Goal: Task Accomplishment & Management: Complete application form

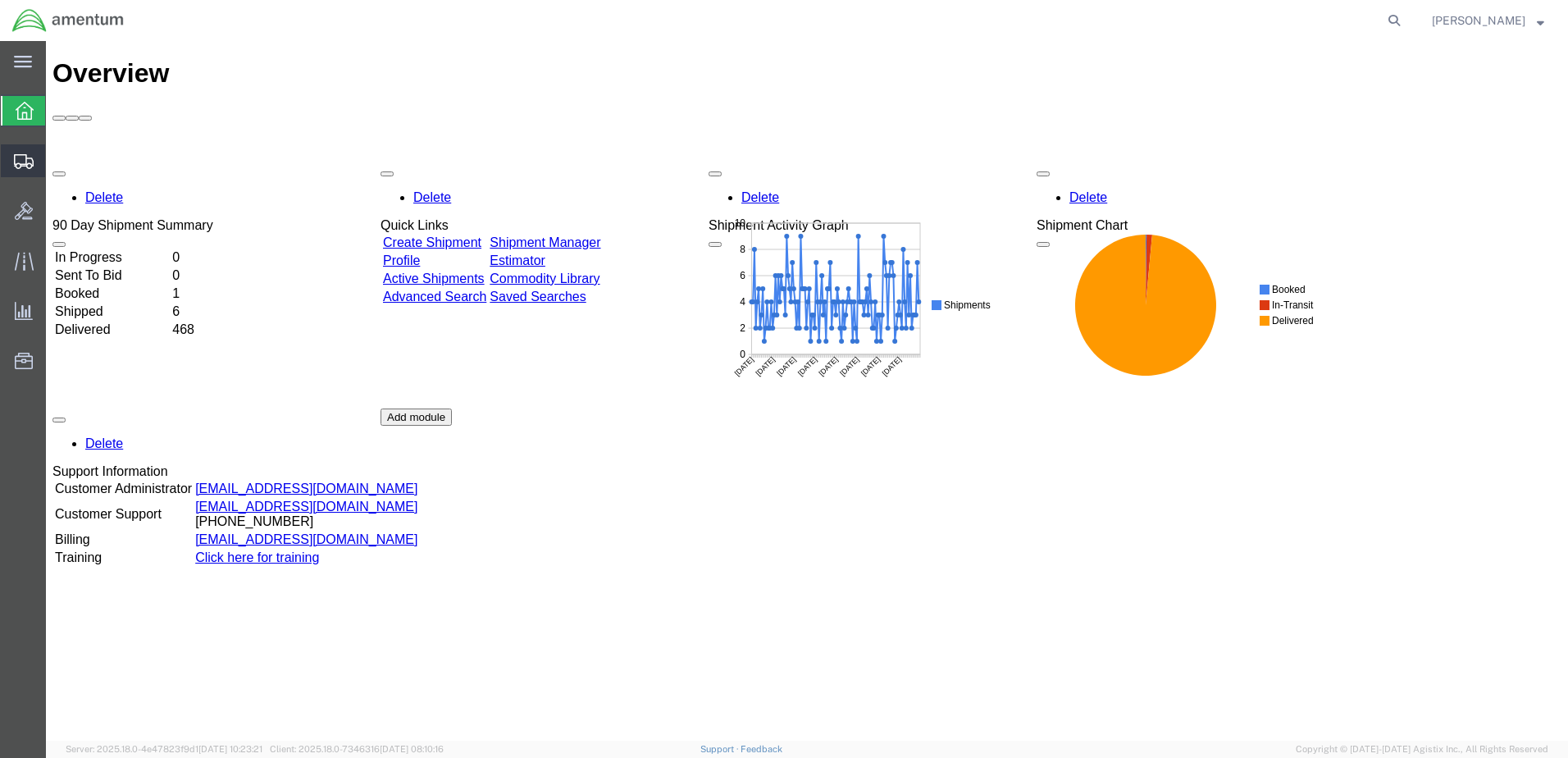
click at [0, 0] on span "Create Shipment" at bounding box center [0, 0] width 0 height 0
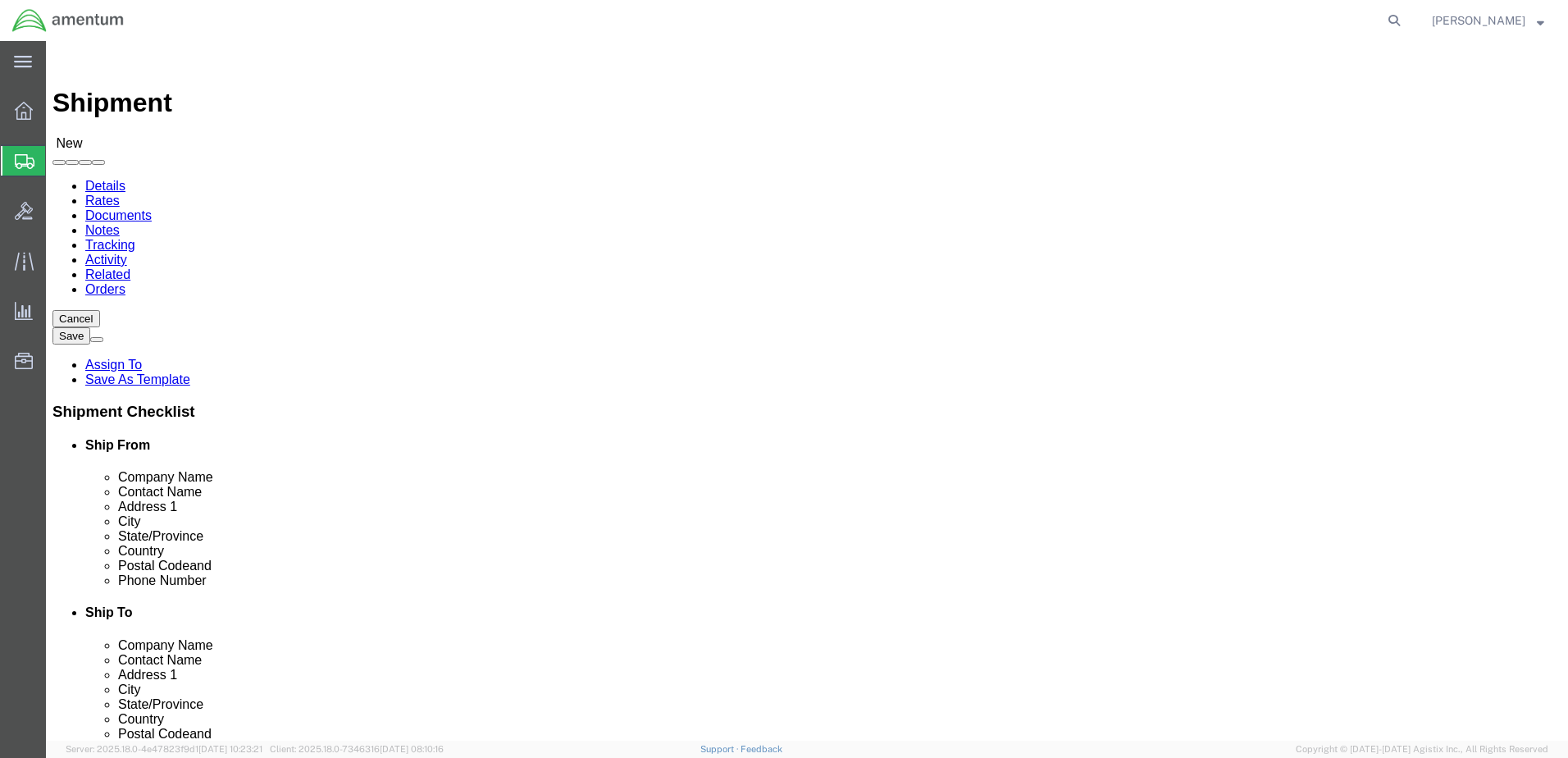
select select
click input "text"
type input "[PERSON_NAME]"
click p "- AMENTUM SERVICES - ([PERSON_NAME]) [STREET_ADDRESS][PERSON_NAME]"
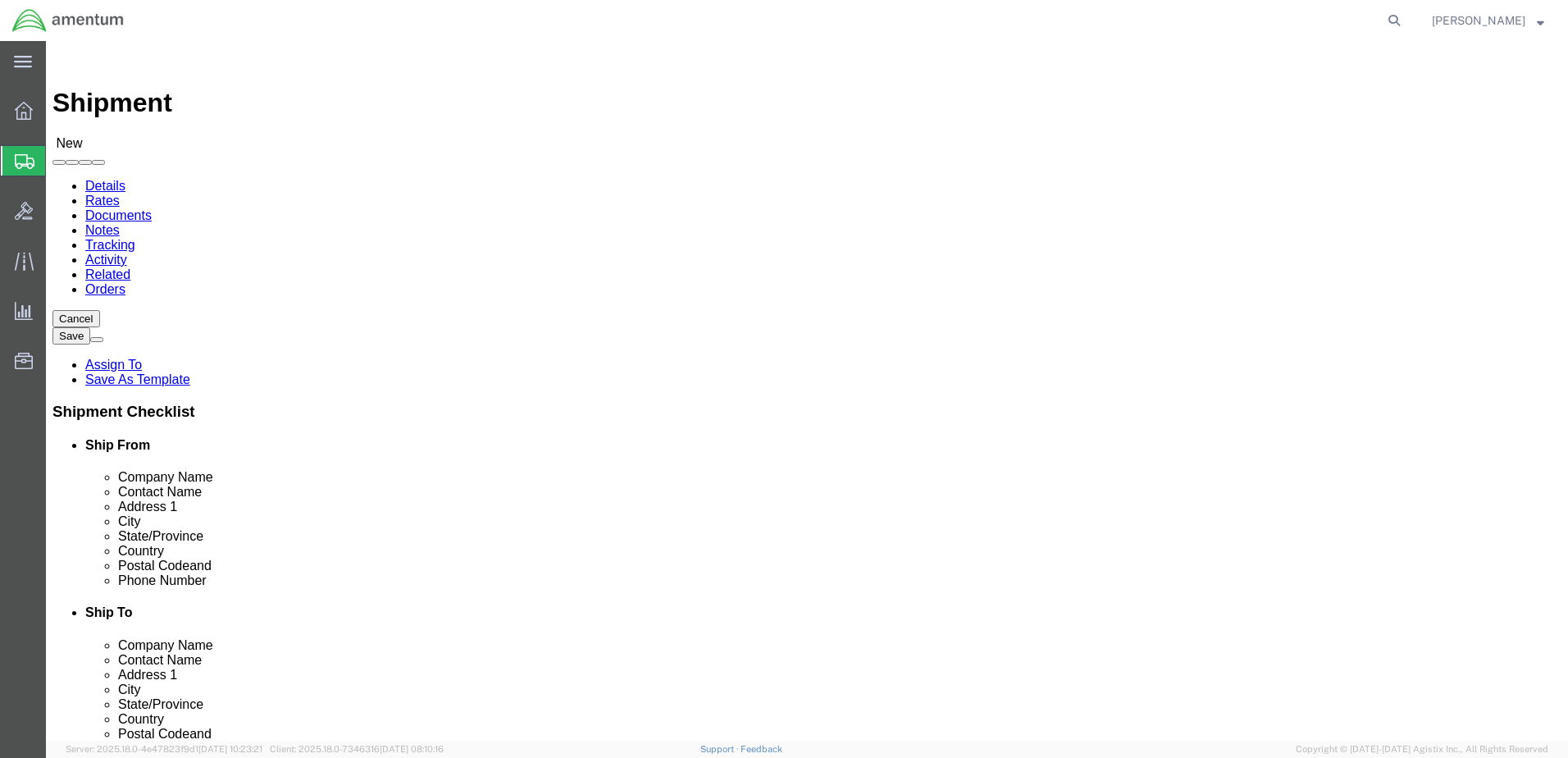
select select "FL"
type input "[PERSON_NAME]"
click input "text"
type input "[PERSON_NAME]"
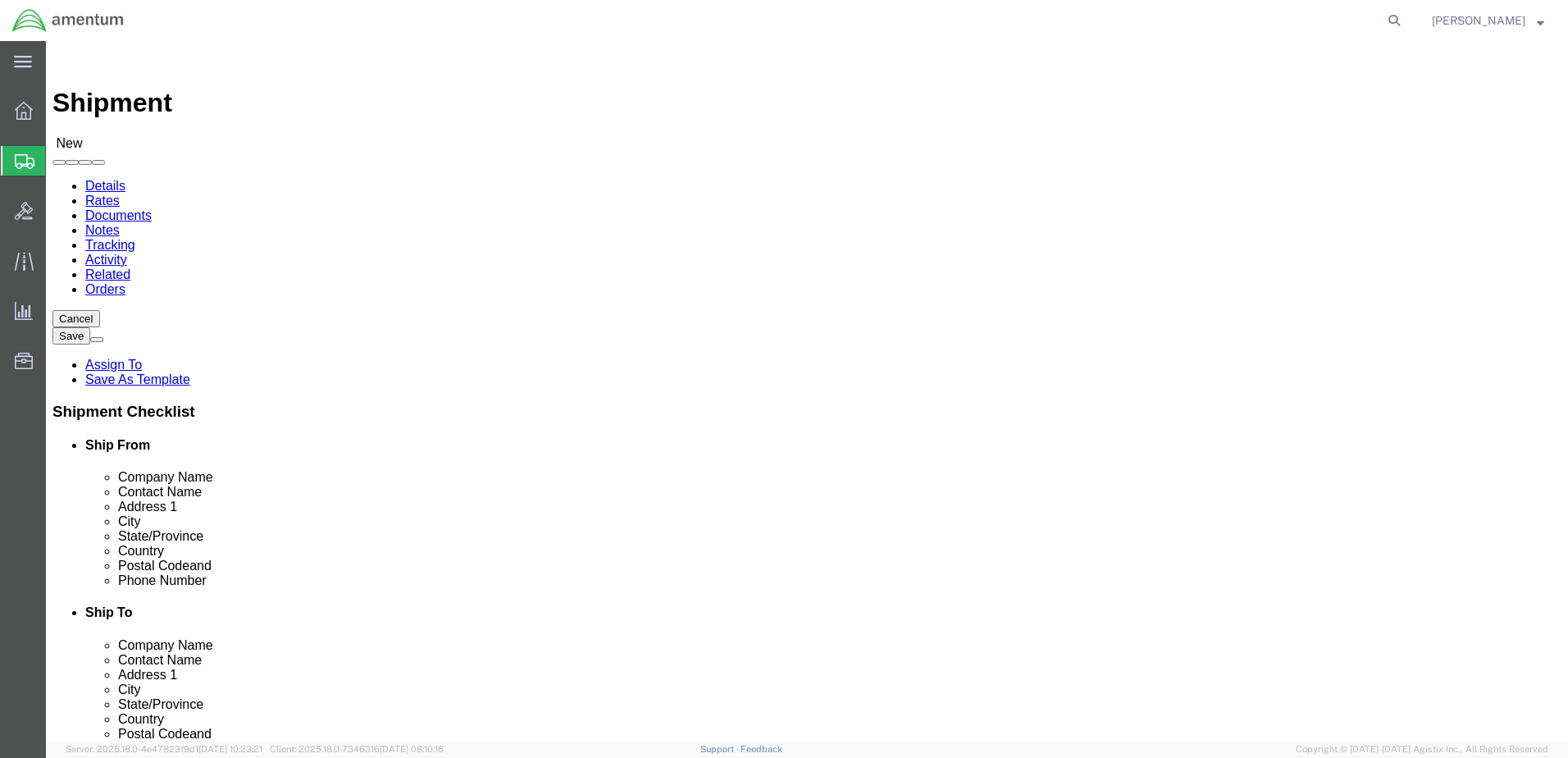
click p "- AMENTUM SERVICES - ([PERSON_NAME] T34 Maintenance) [STREET_ADDRESS][PERSON_NA…"
select select "CA"
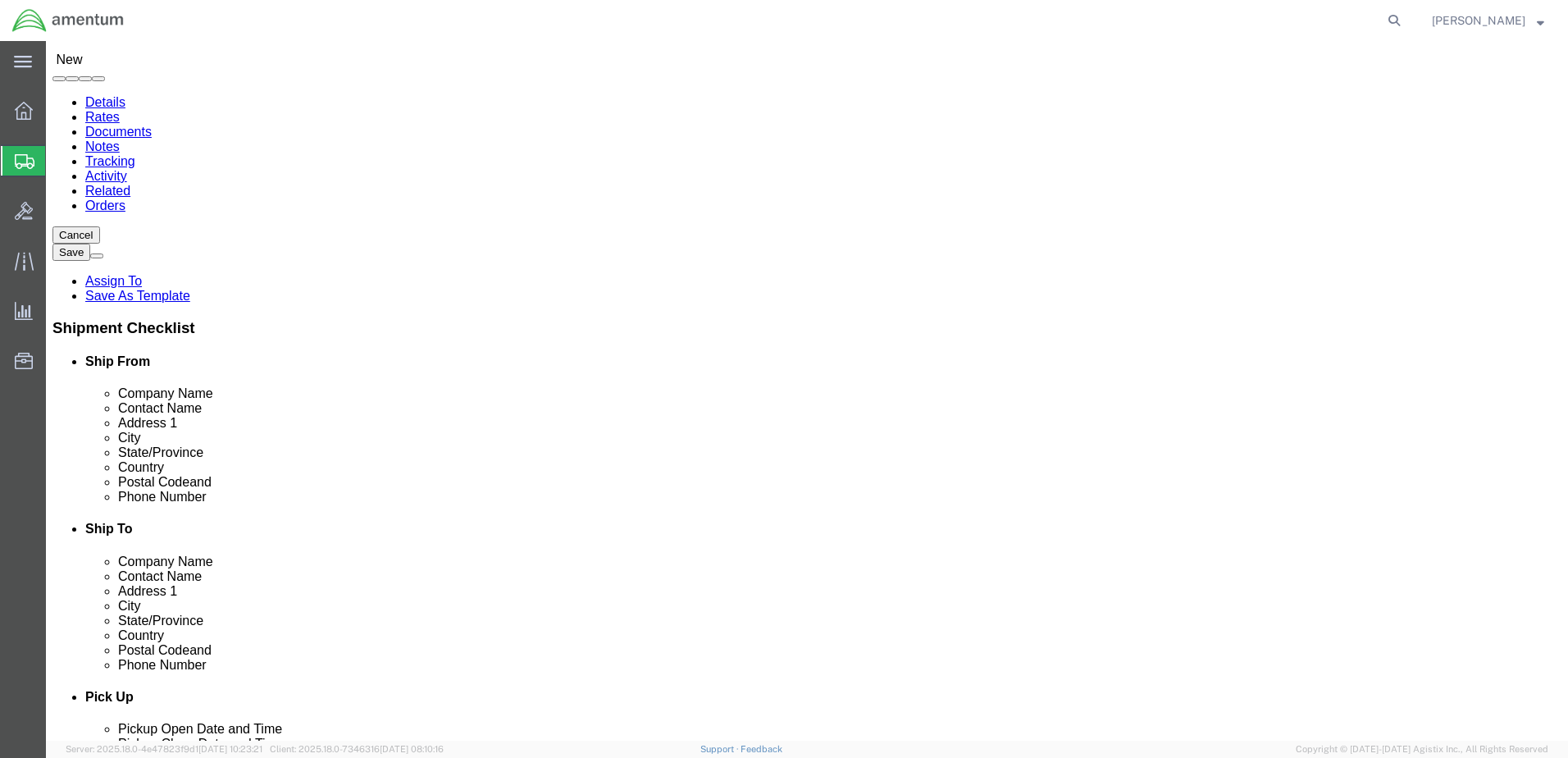
scroll to position [410, 0]
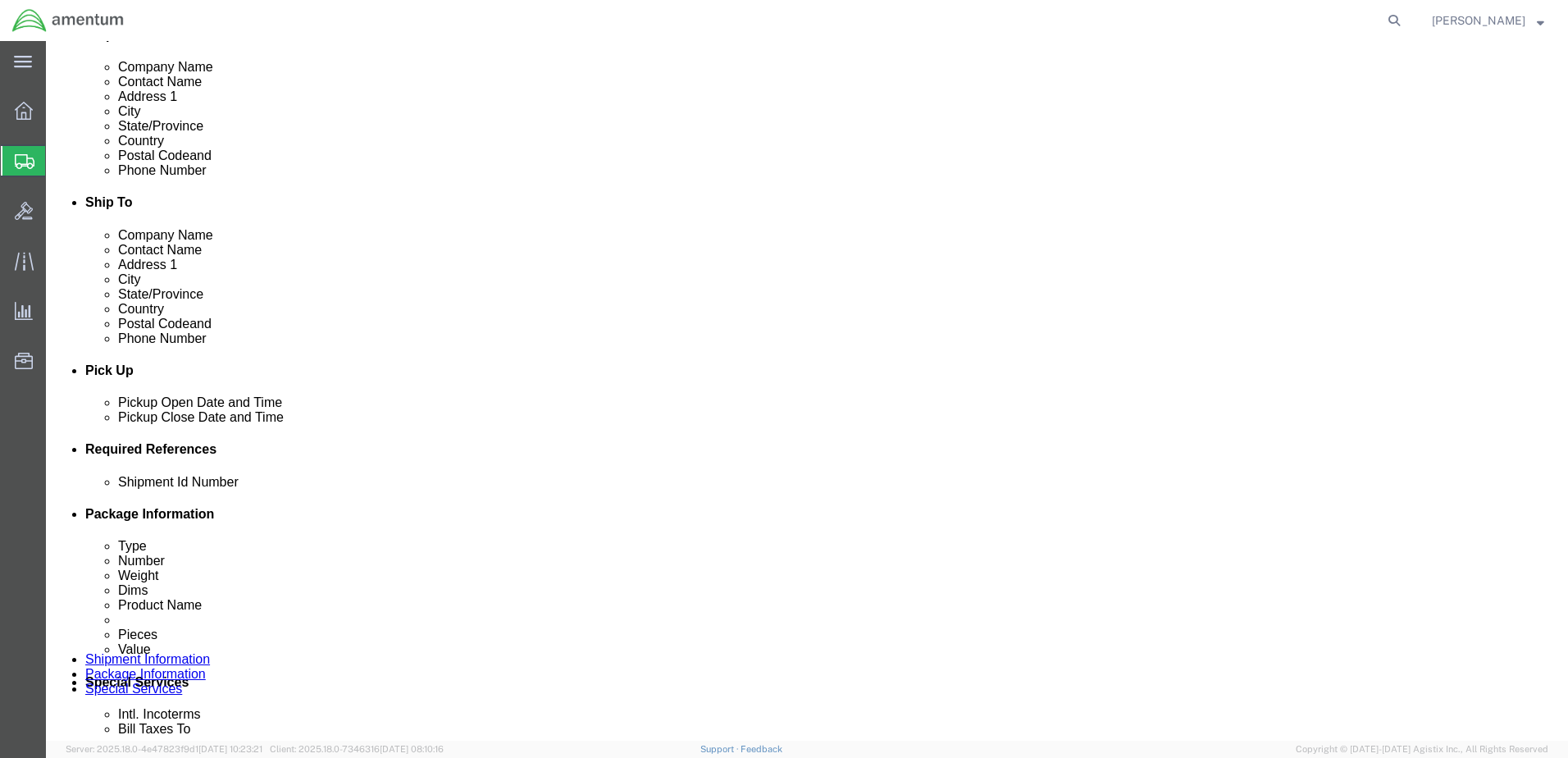
type input "[PERSON_NAME] T34 Maintenance"
click button "Add reference"
click div "[DATE] 10:00 AM"
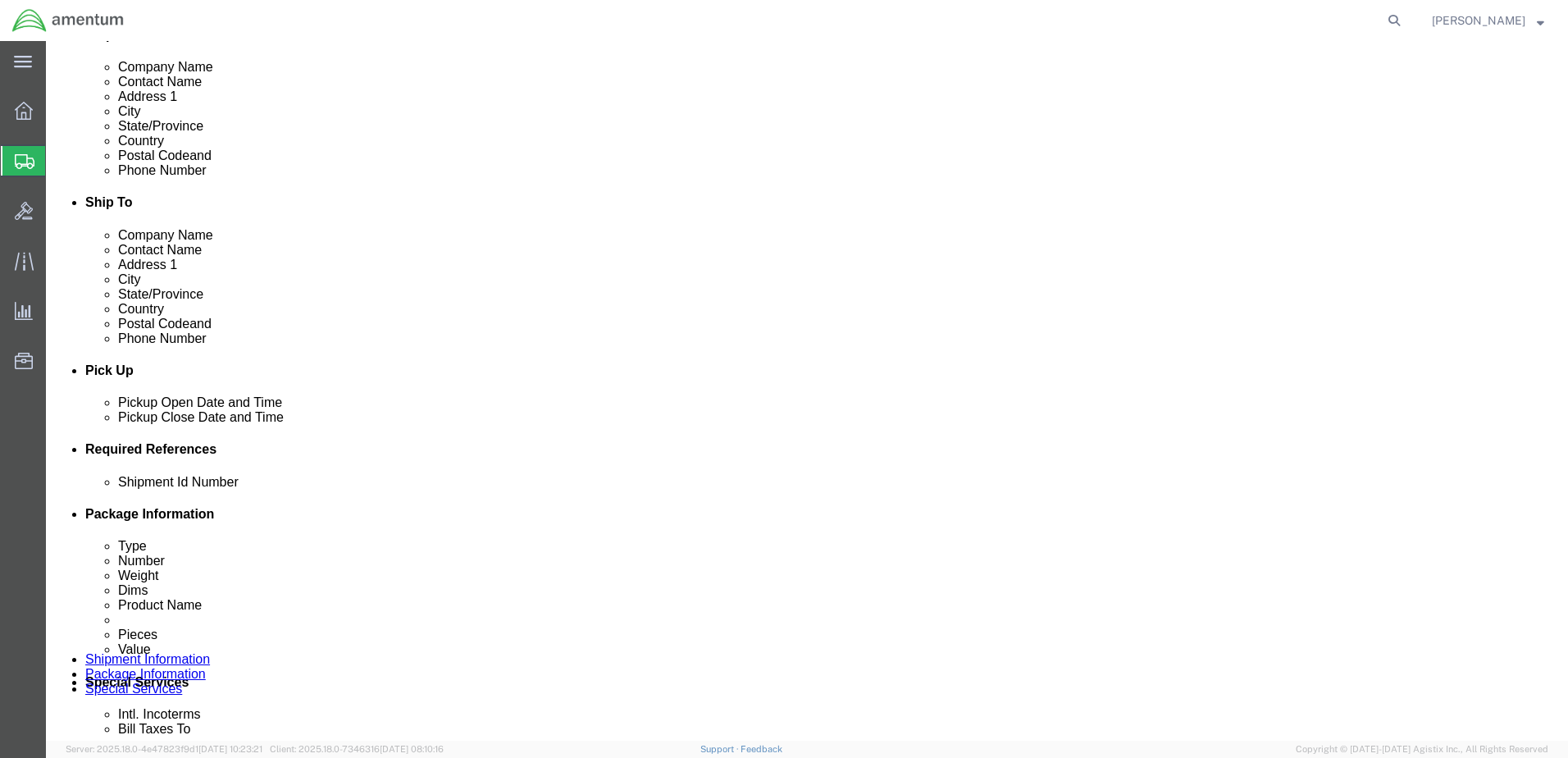
scroll to position [740, 0]
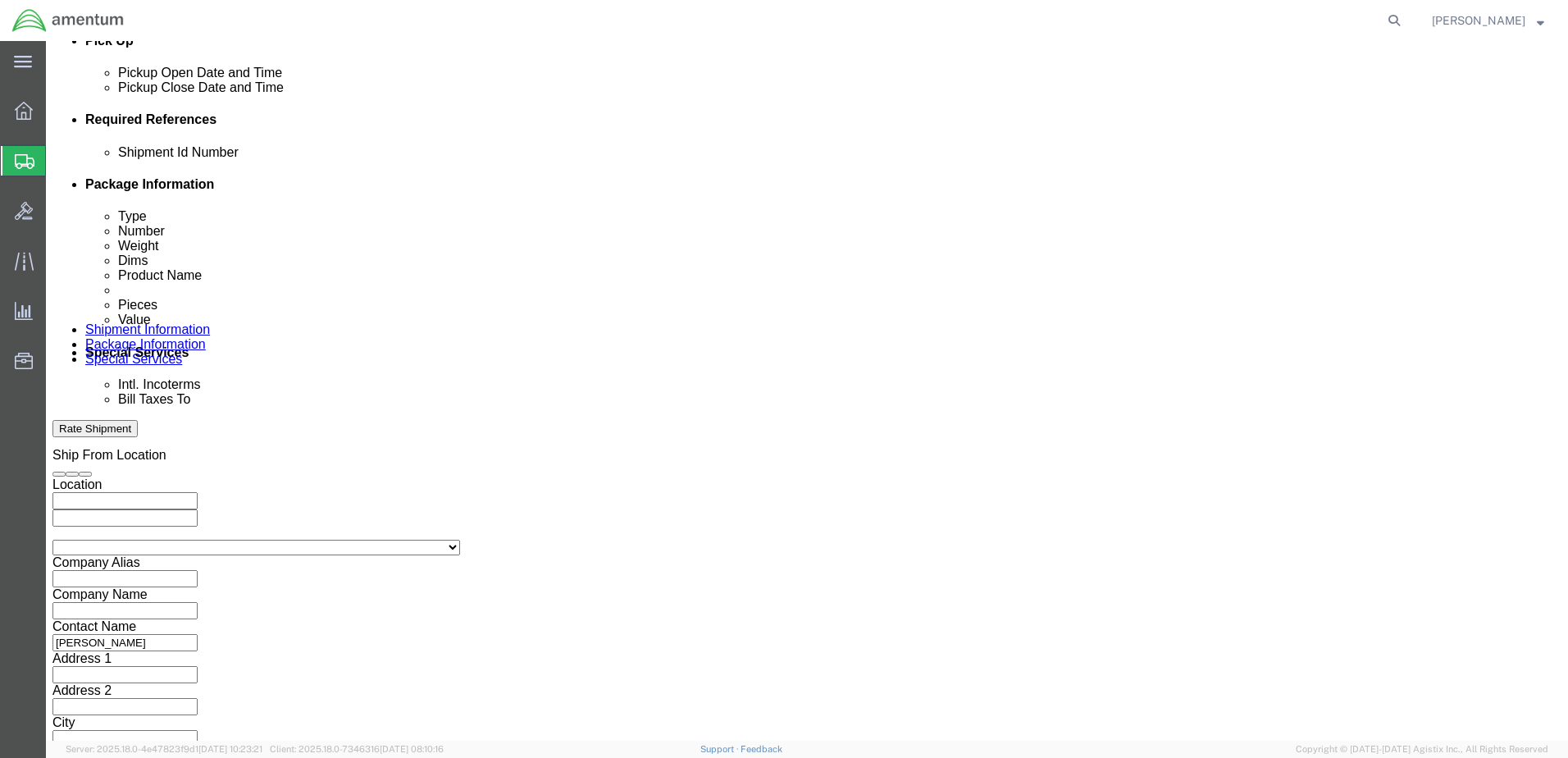
type input "2:30 PM"
click button "Apply"
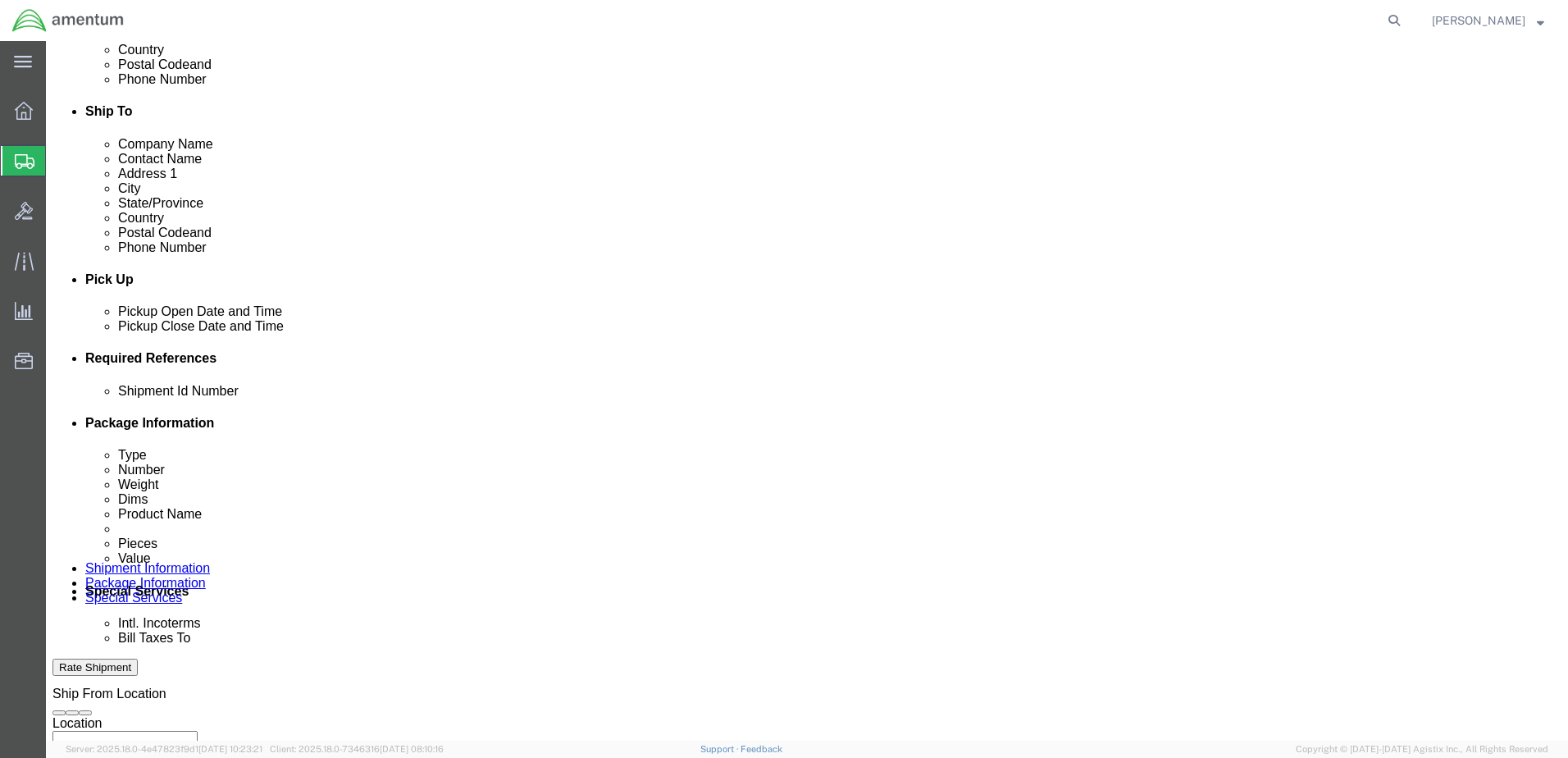
scroll to position [494, 0]
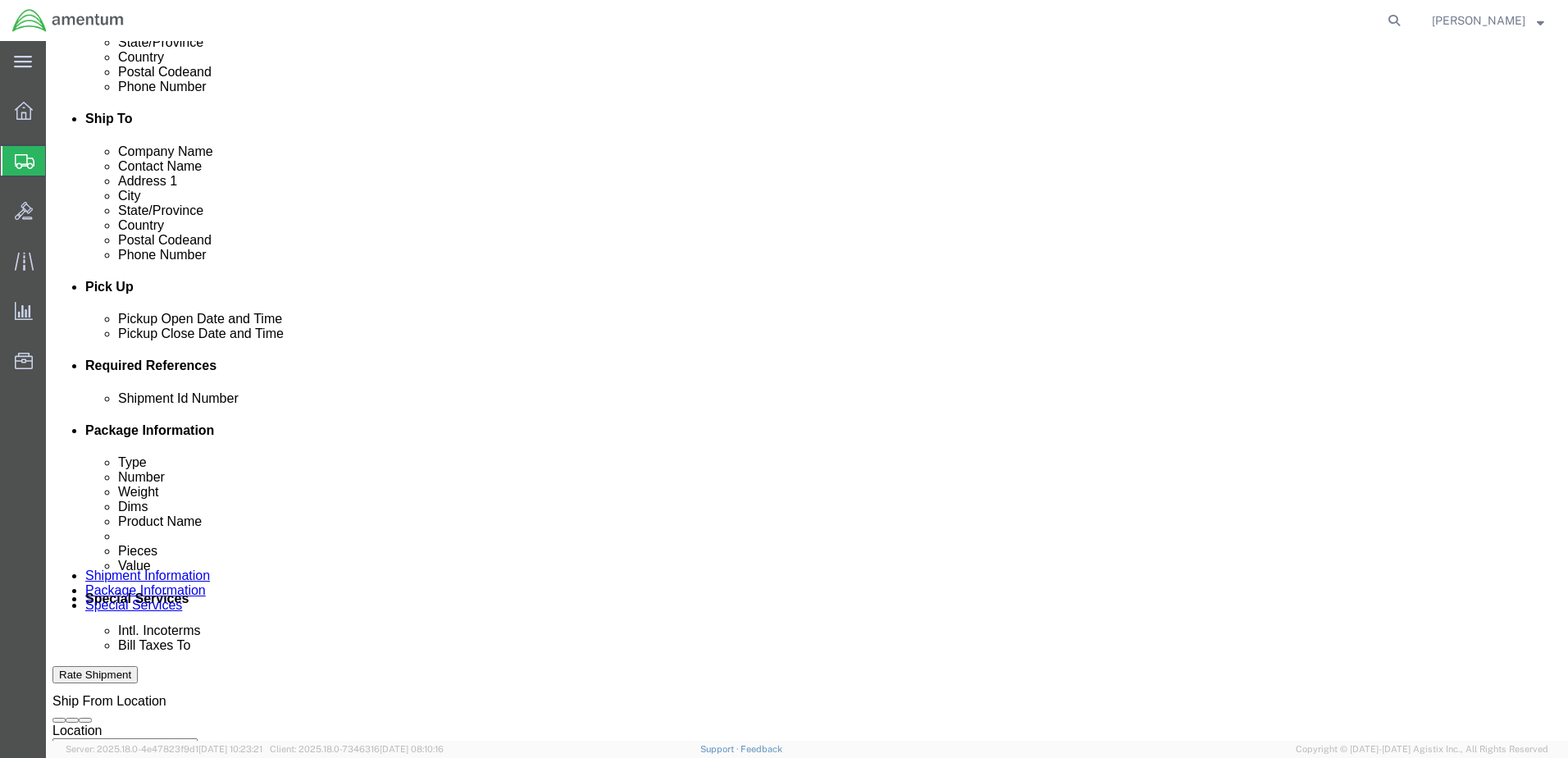
click div
click input "3:30 PM"
type input "7:30 AM"
click button "Apply"
click div
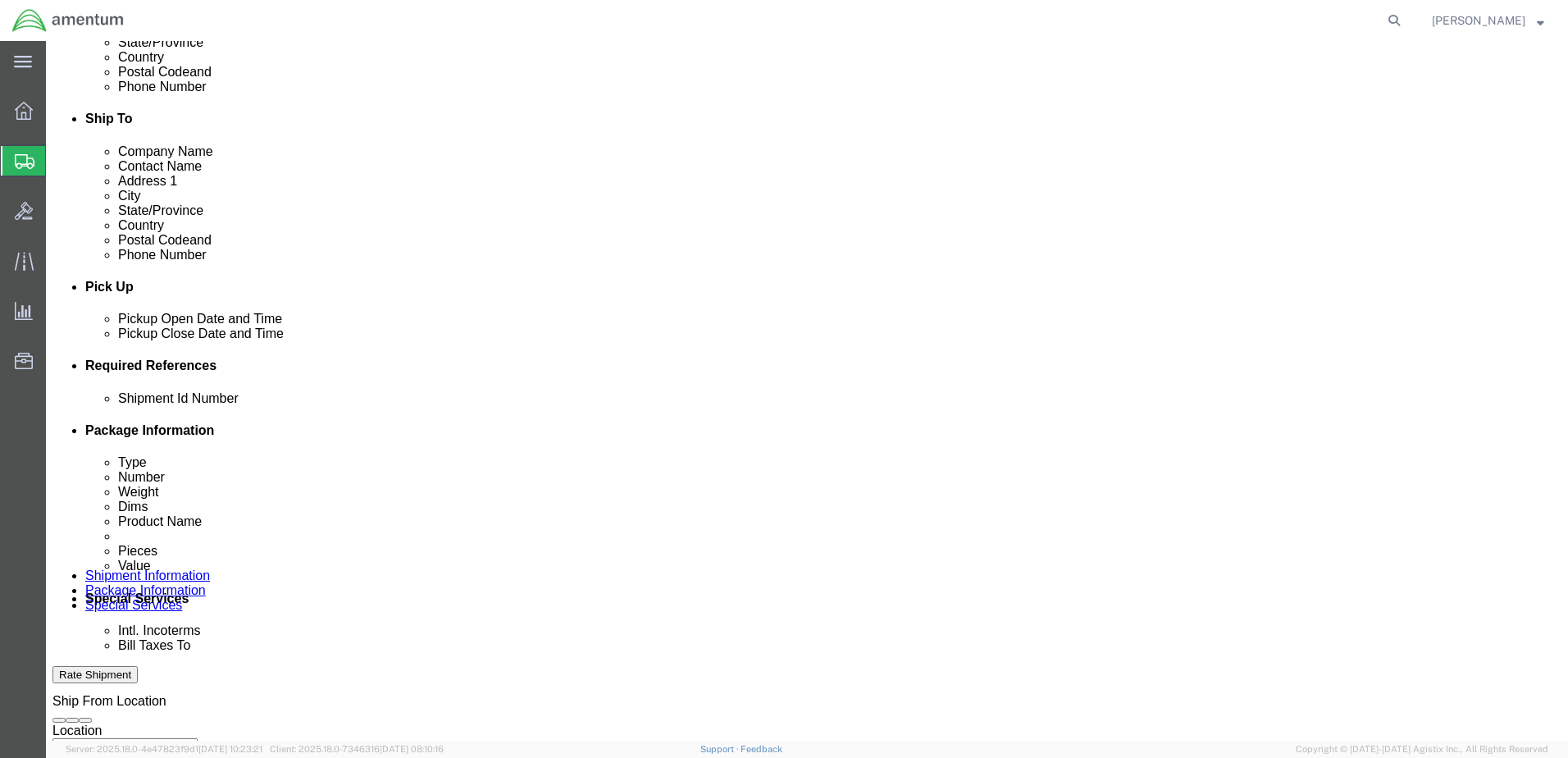
click input "6:30 AM"
type input "3:00 PM"
click button "Apply"
click select "Select Account Type Activity ID Airline Appointment Number ASN Batch Request # …"
select select "DEPT"
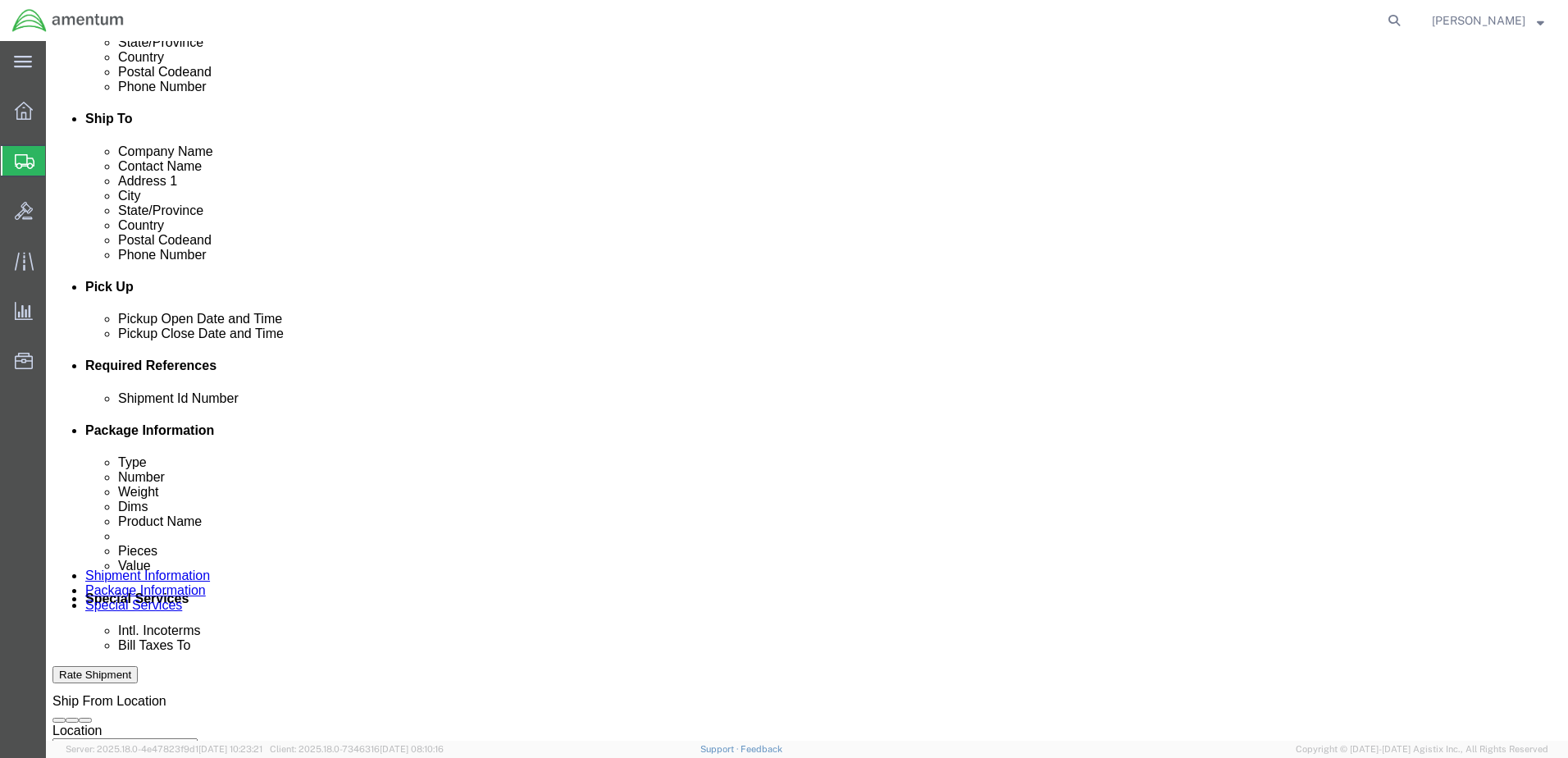
click select "Select Account Type Activity ID Airline Appointment Number ASN Batch Request # …"
select select "PROJNUM"
click select "Select Account Type Activity ID Airline Appointment Number ASN Batch Request # …"
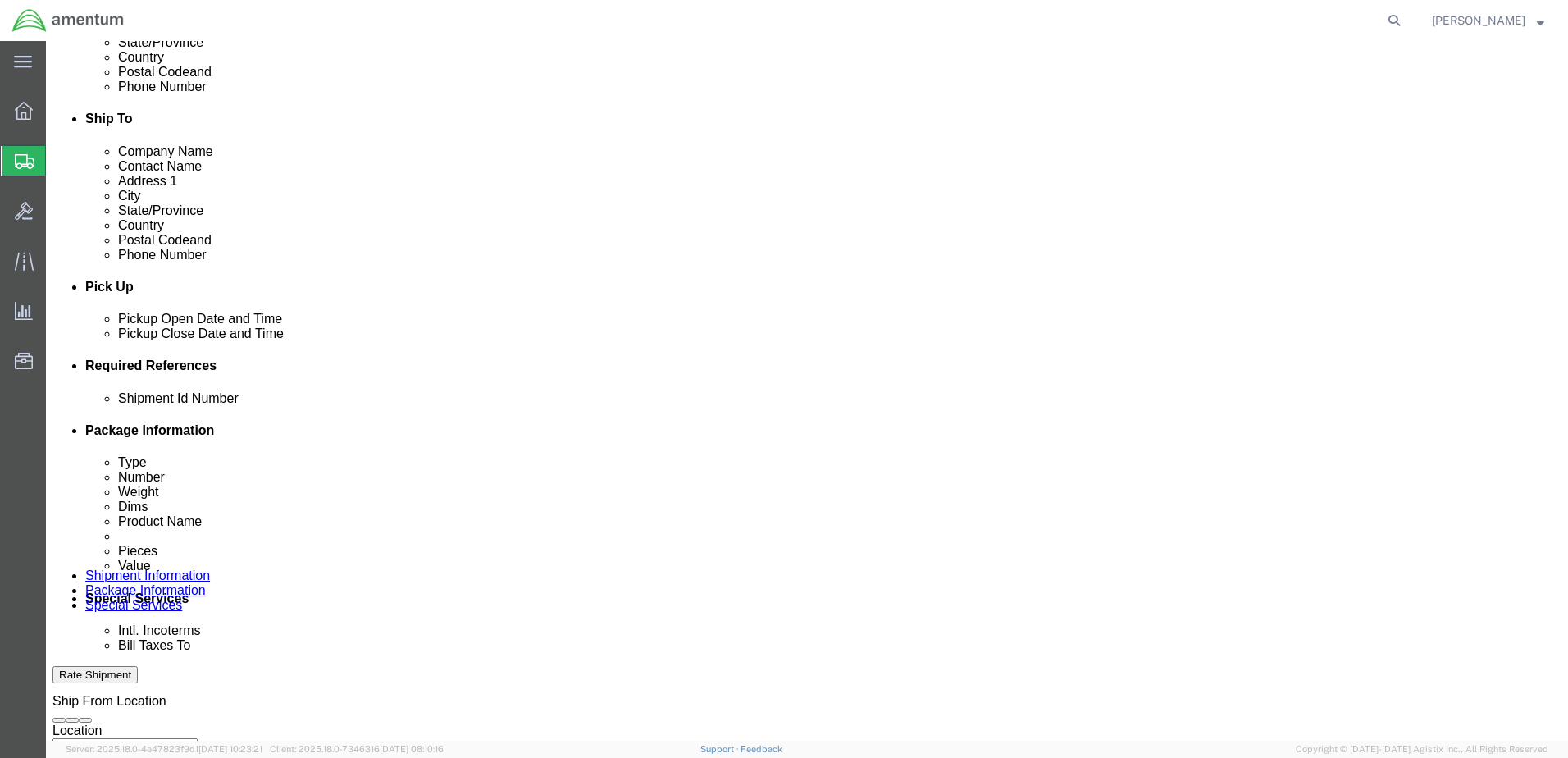
select select "PCKSLIP"
click select "Select Account Type Activity ID Airline Appointment Number ASN Batch Request # …"
click input "text"
type input "6000"
click input "text"
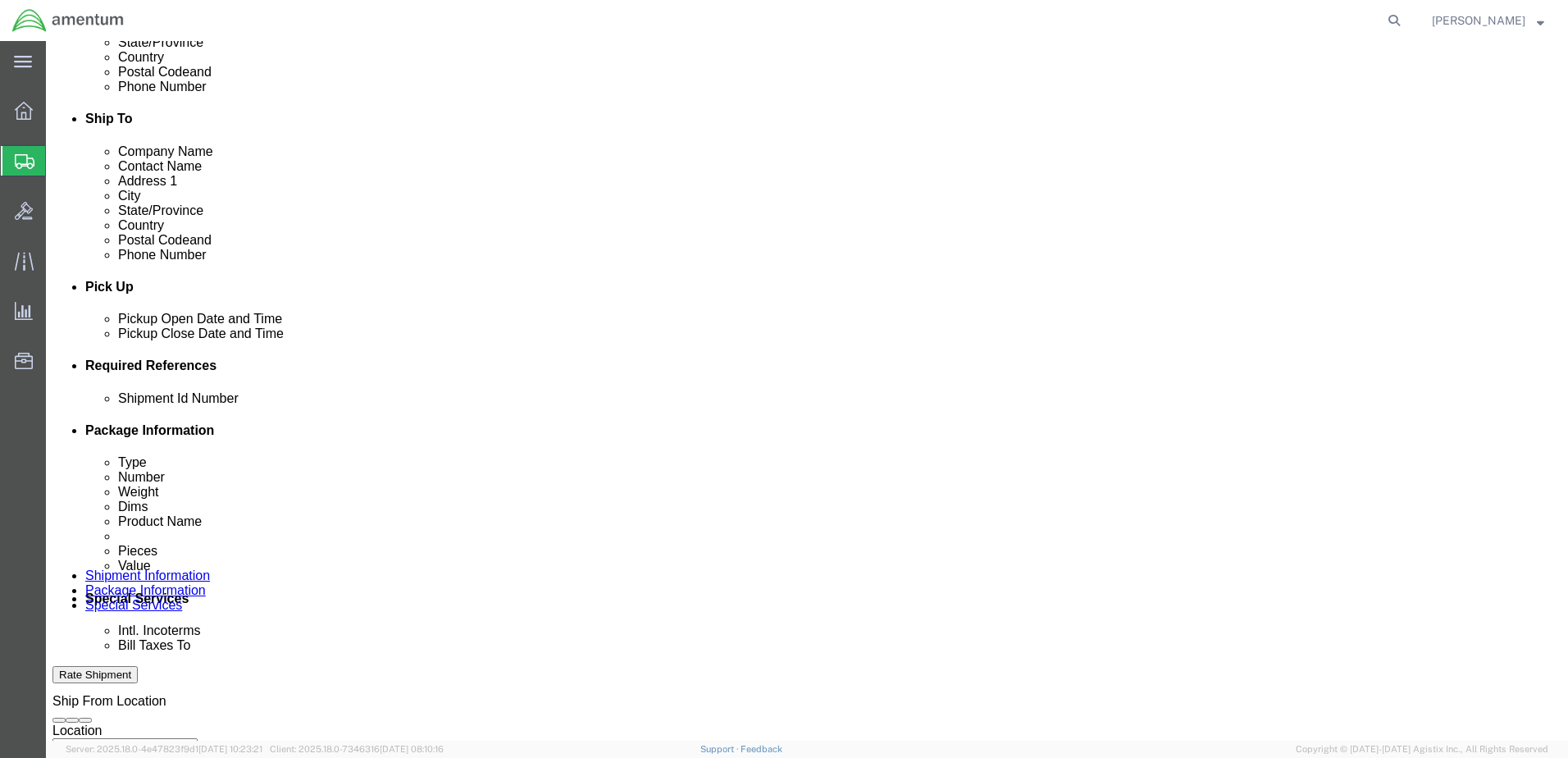
type input "T44"
click input "text"
type input "6097.5.034.02.C.FU.0.23E.E00"
click input "text"
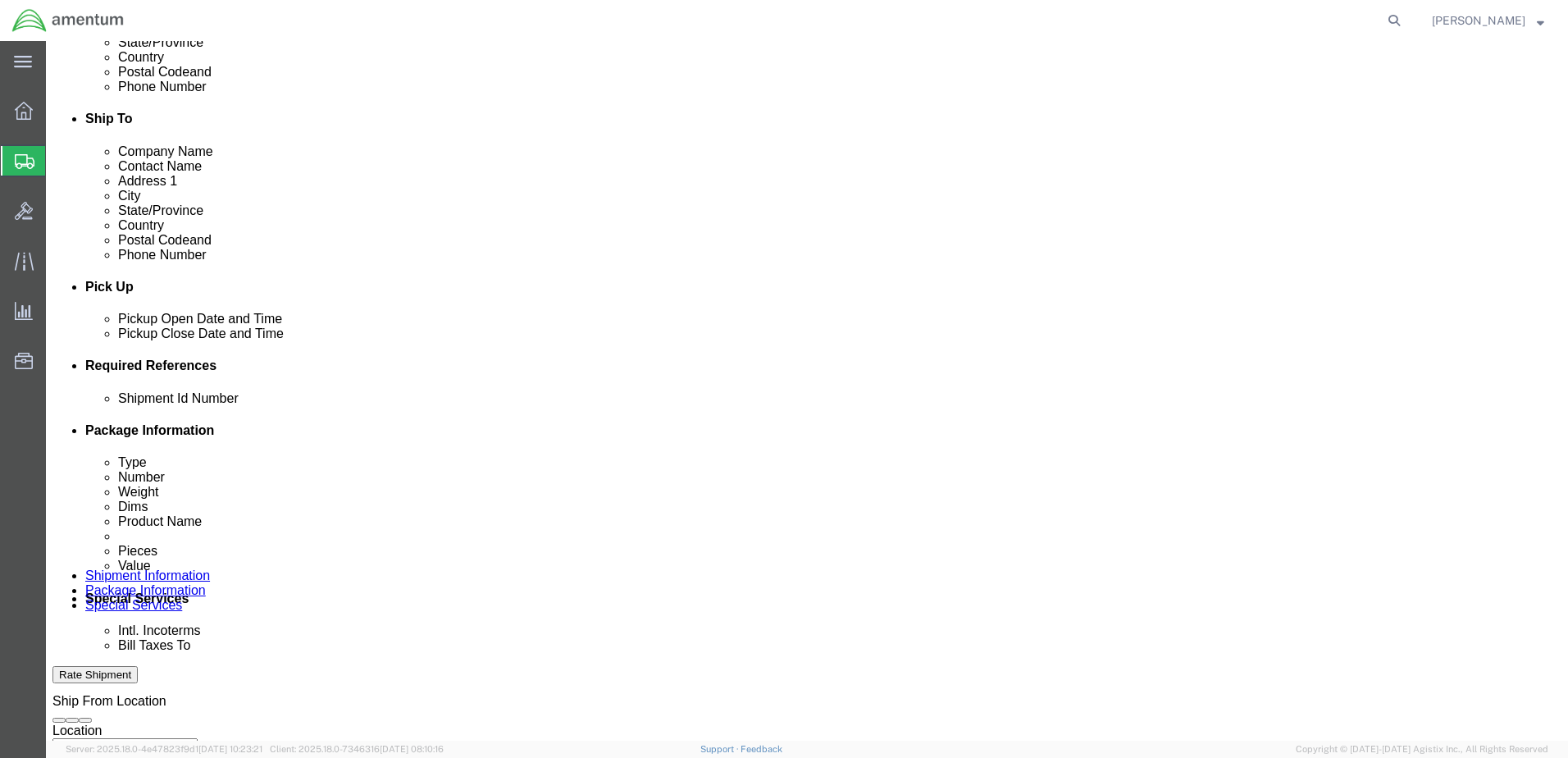
scroll to position [740, 0]
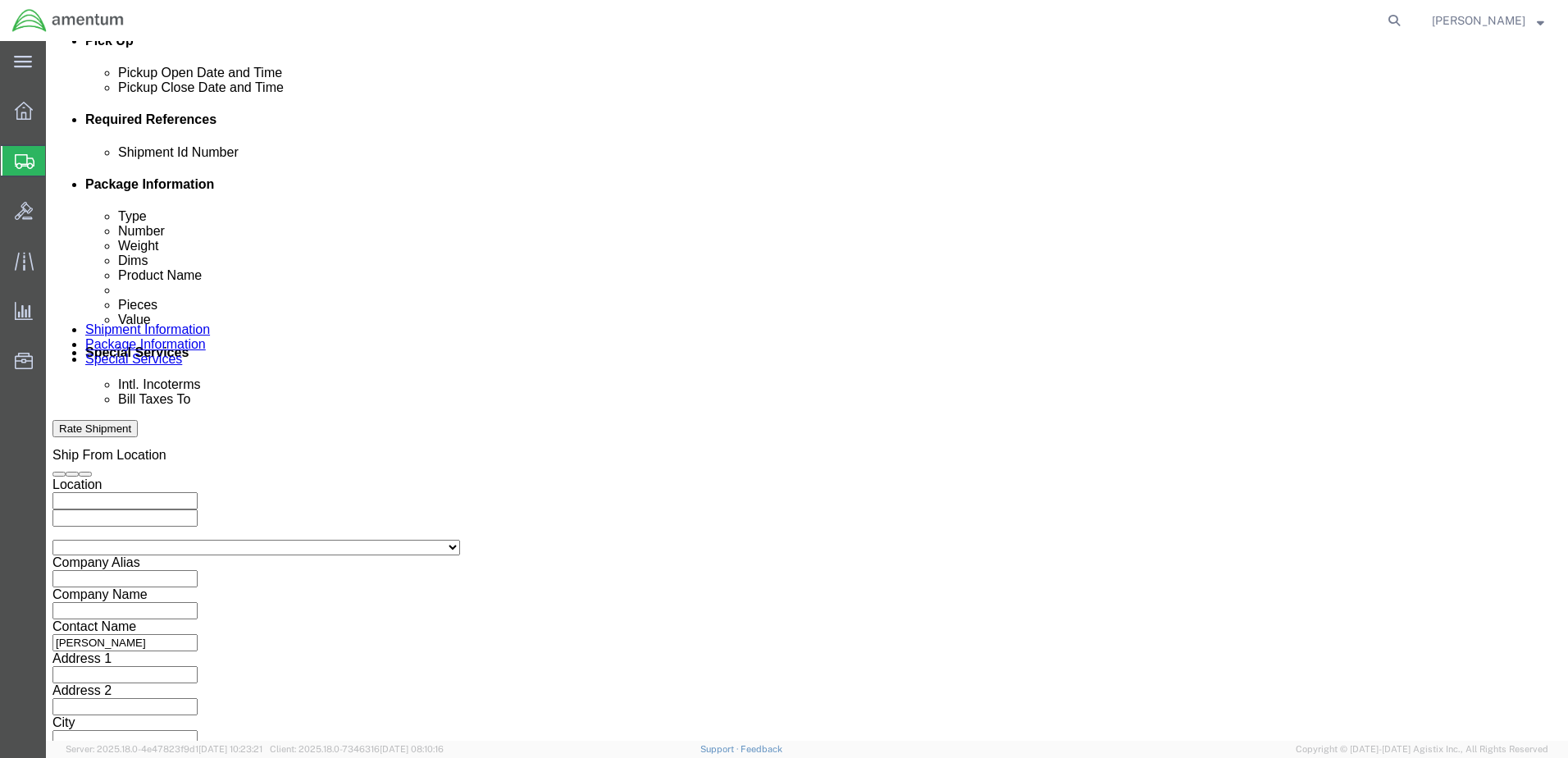
type input "157306"
click button "Continue"
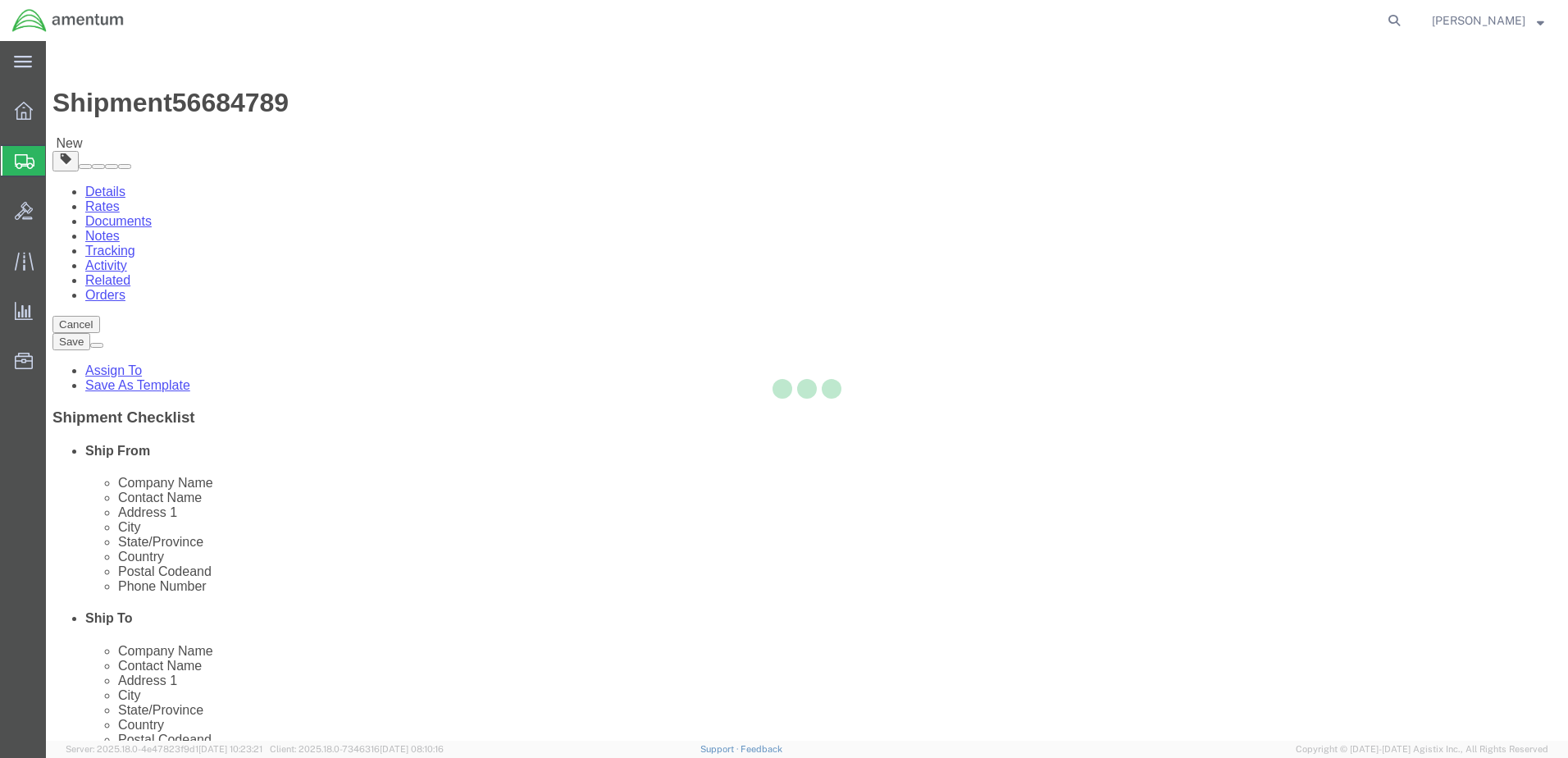
select select "CBOX"
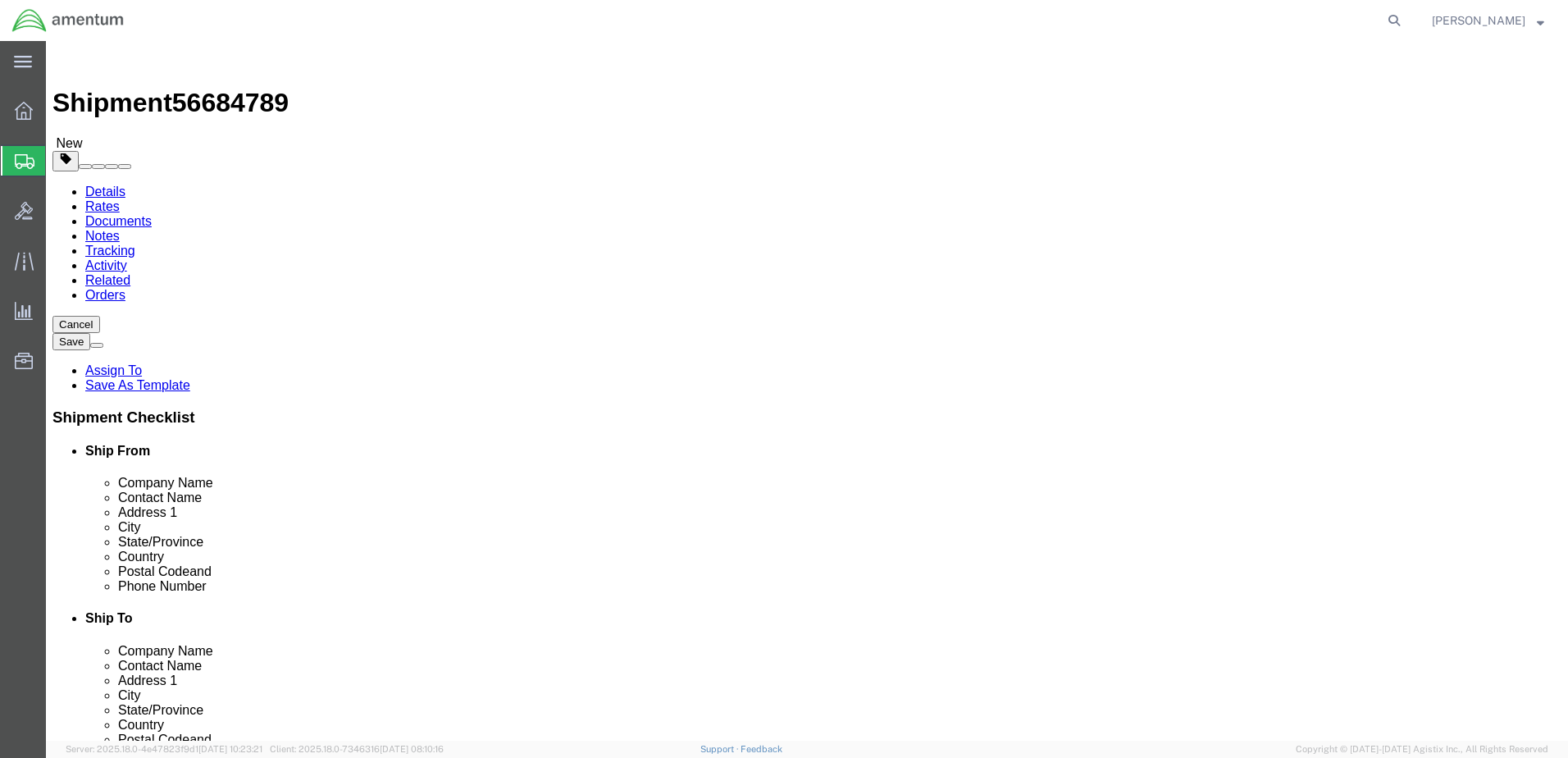
click input "text"
type input "49"
type input "31"
click input "0.00"
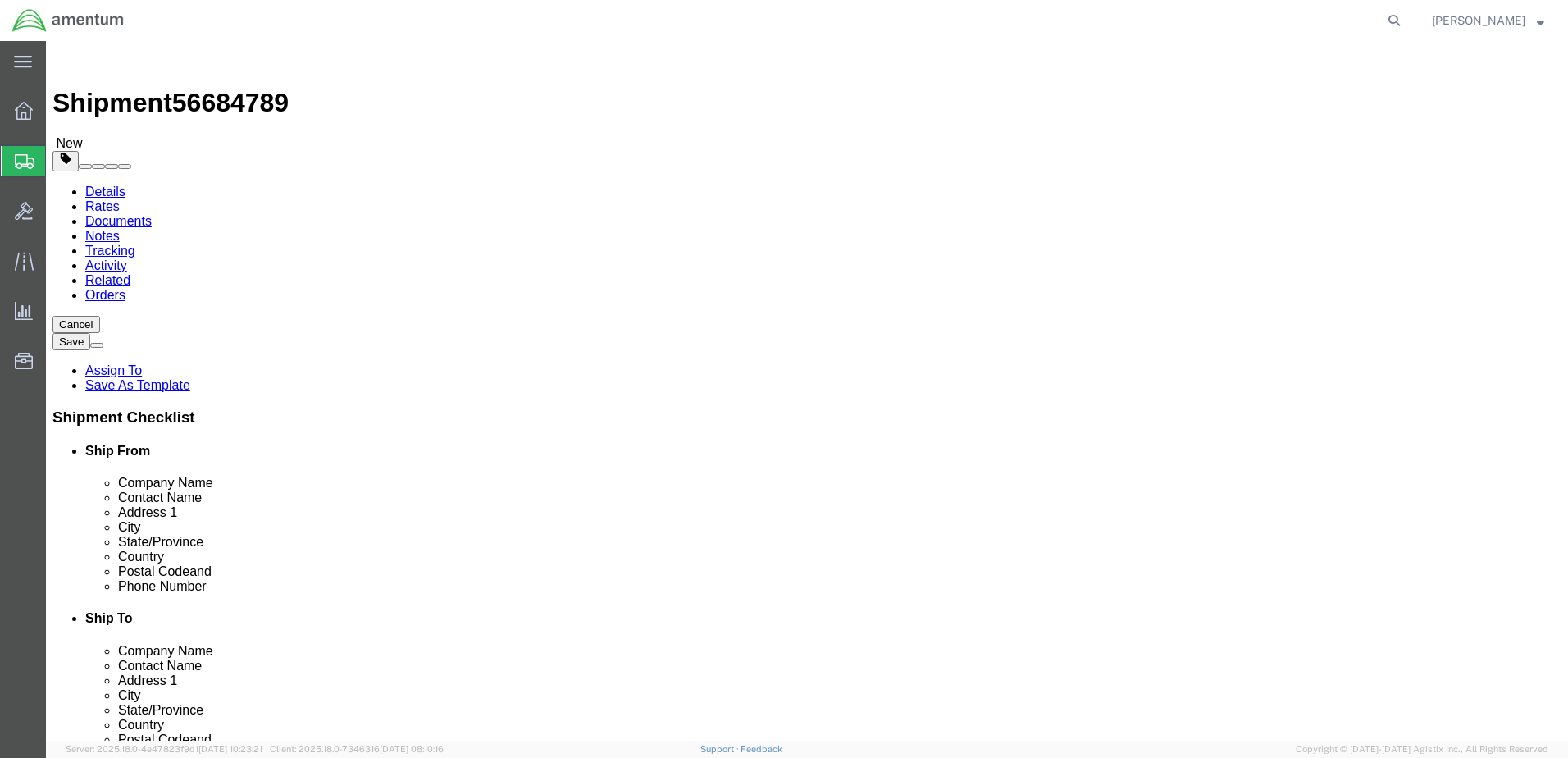
type input "90.00"
click link "Add Content"
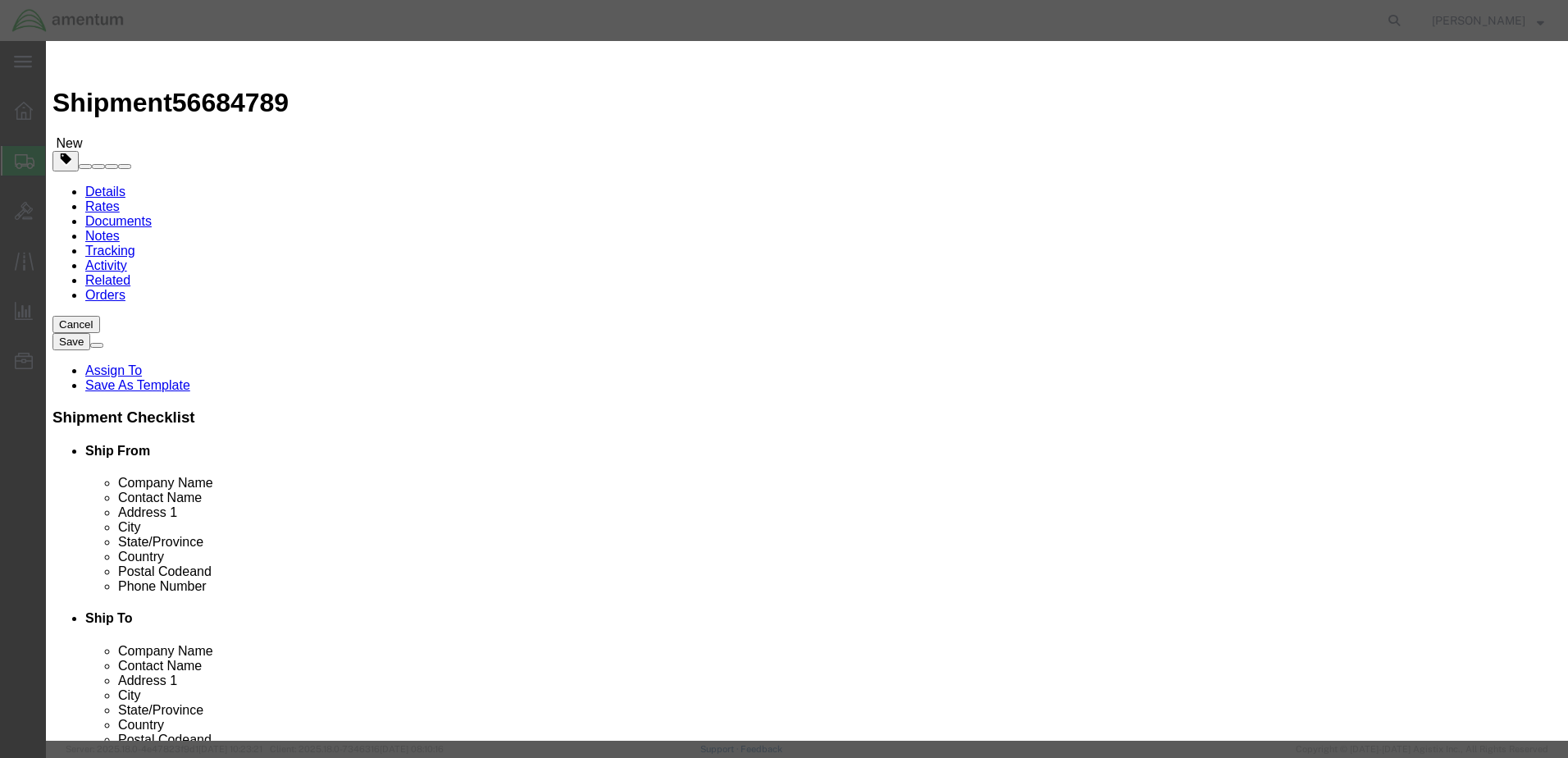
click input "text"
type input "NOSE LANDING GEAR"
drag, startPoint x: 530, startPoint y: 160, endPoint x: 473, endPoint y: 153, distance: 57.4
click div "0"
type input "1"
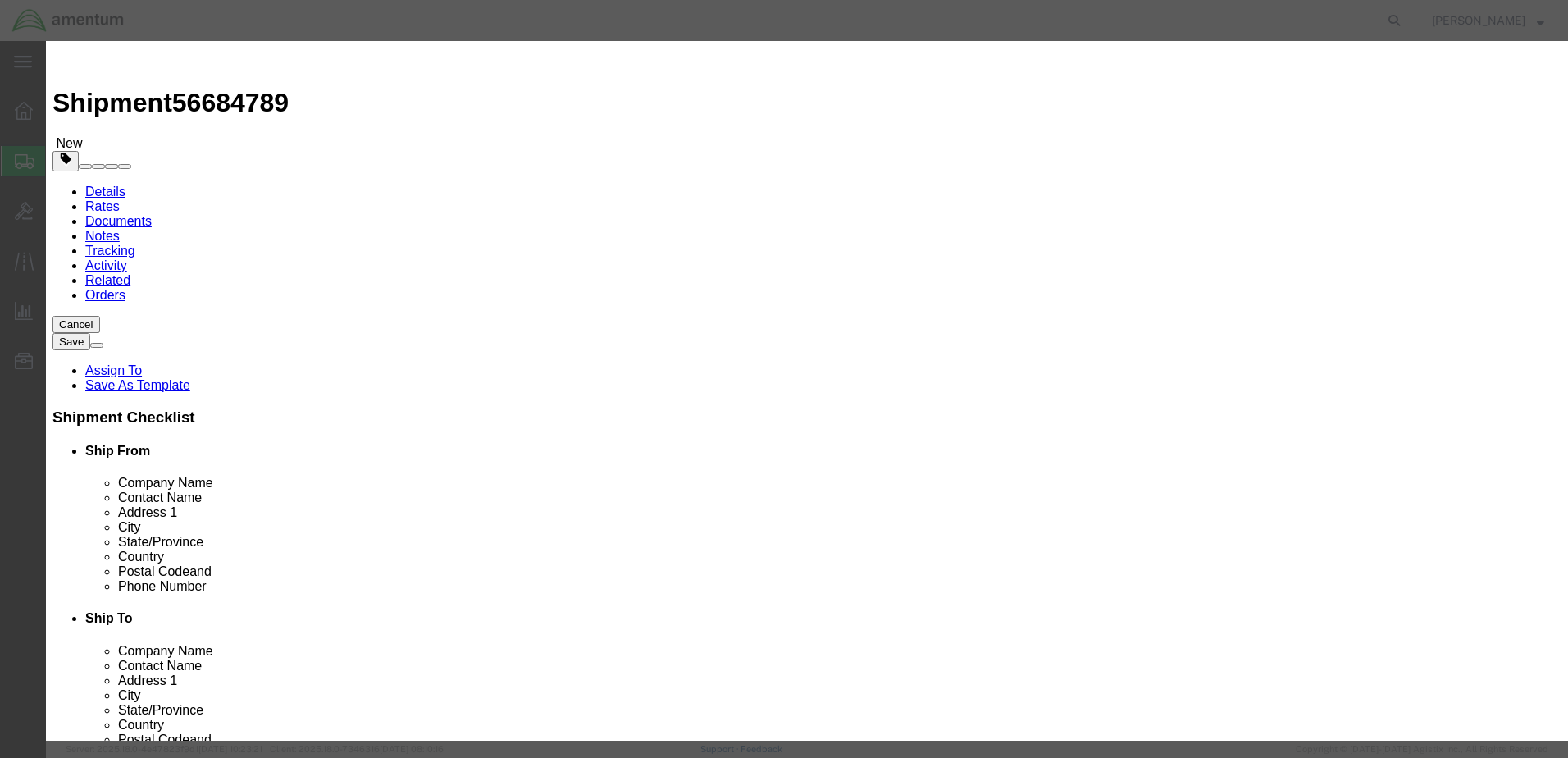
click input "text"
type input "50000"
click select "Select 50 55 60 65 70 85 92.5 100 125 175 250 300 400"
select select "100"
click select "Select 50 55 60 65 70 85 92.5 100 125 175 250 300 400"
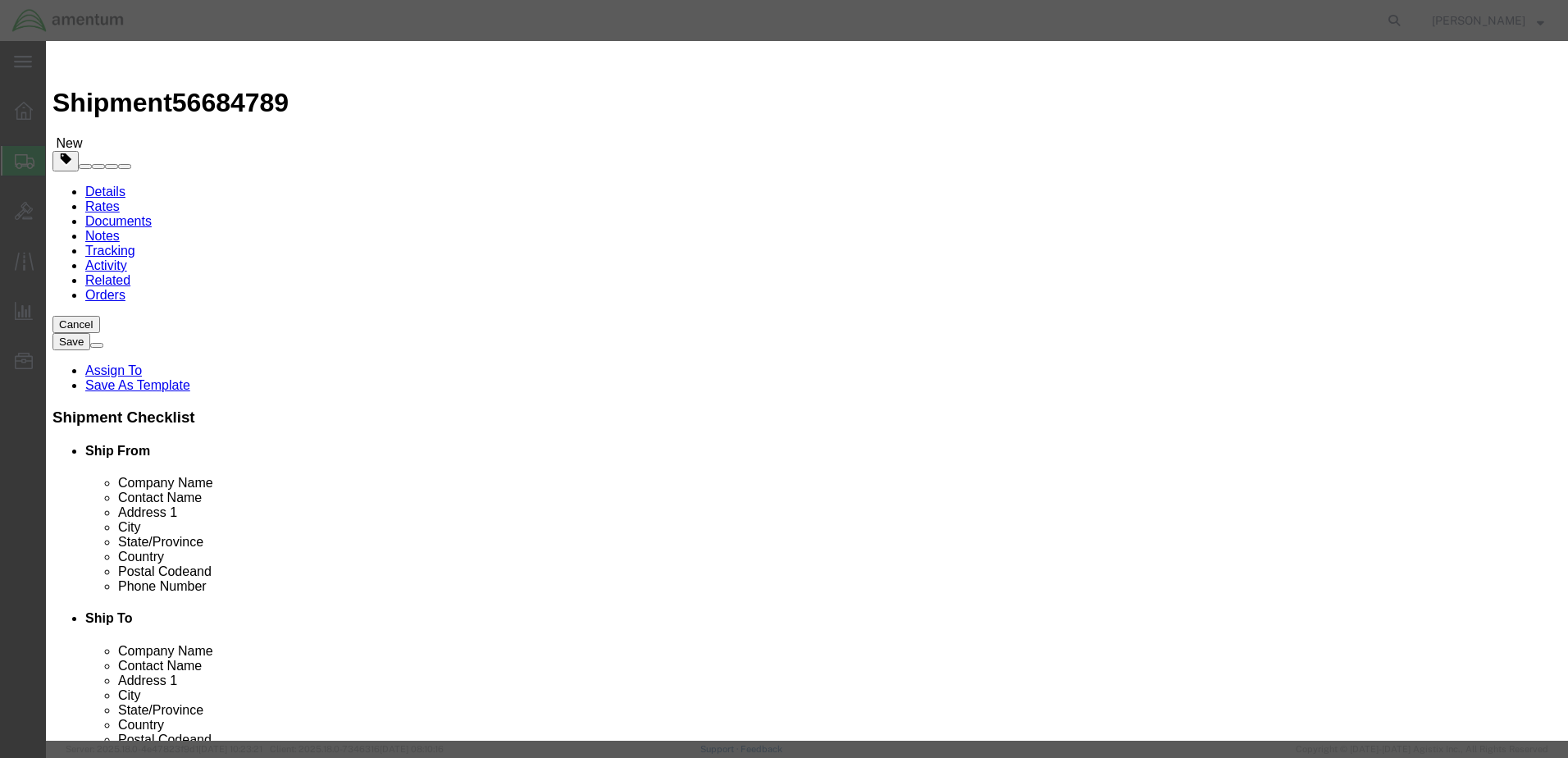
click textarea
type textarea "S"
type textarea "P/N: [PHONE_NUMBER] S/N: 066"
click input "text"
type input "066"
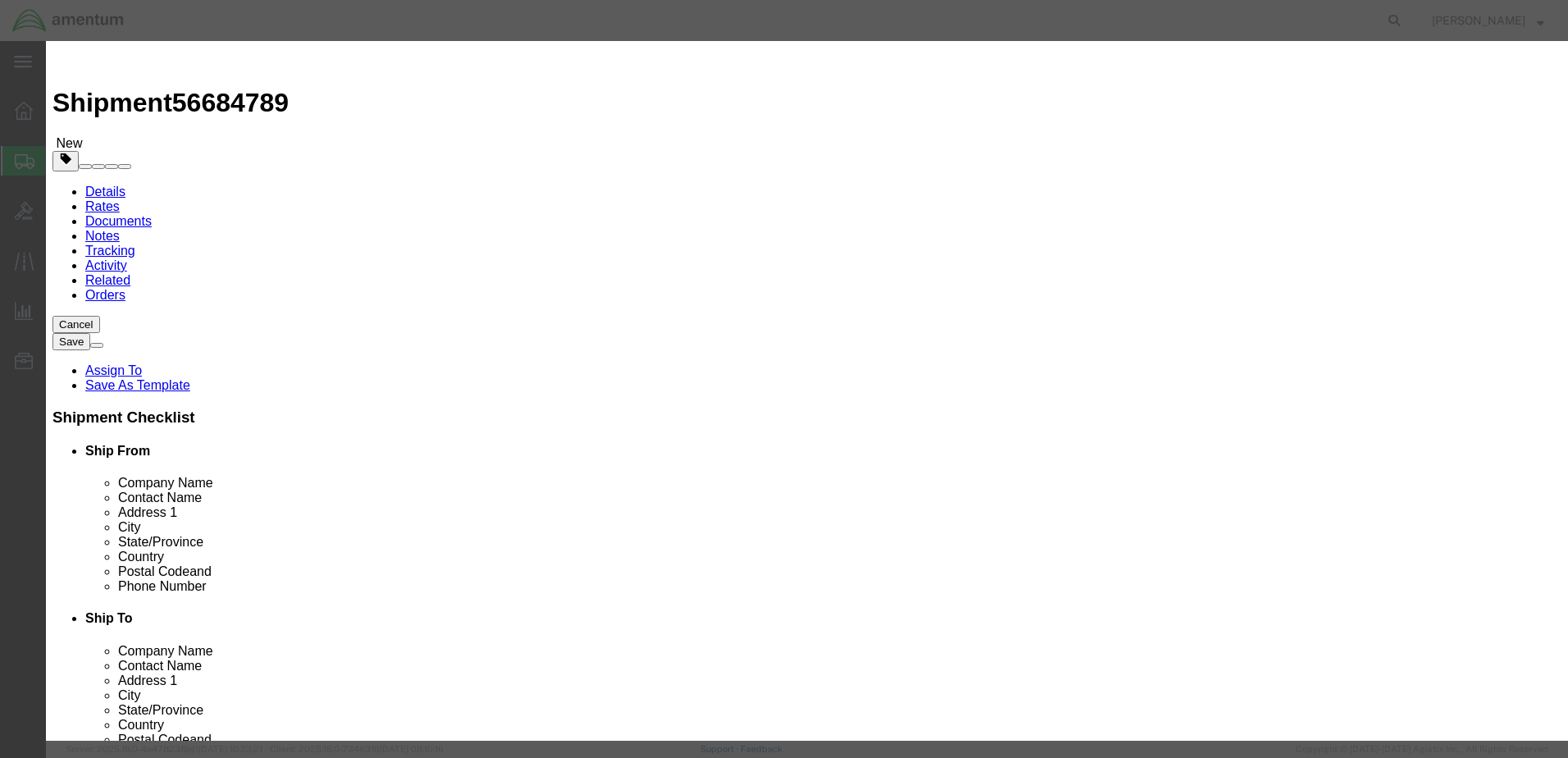
click textarea
type textarea "DO NOT STACK"
click button "Save & Close"
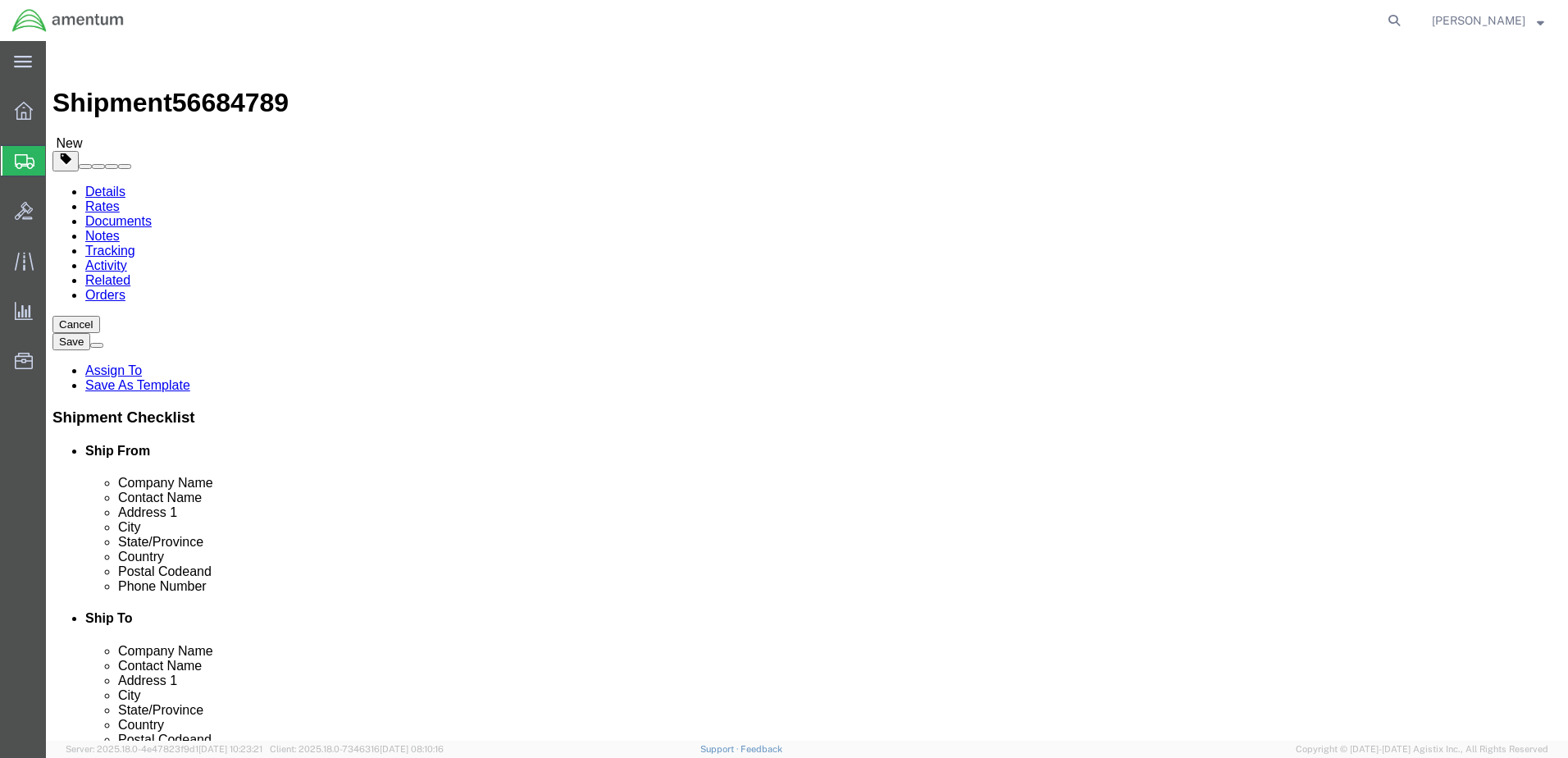
click button "Rate Shipment"
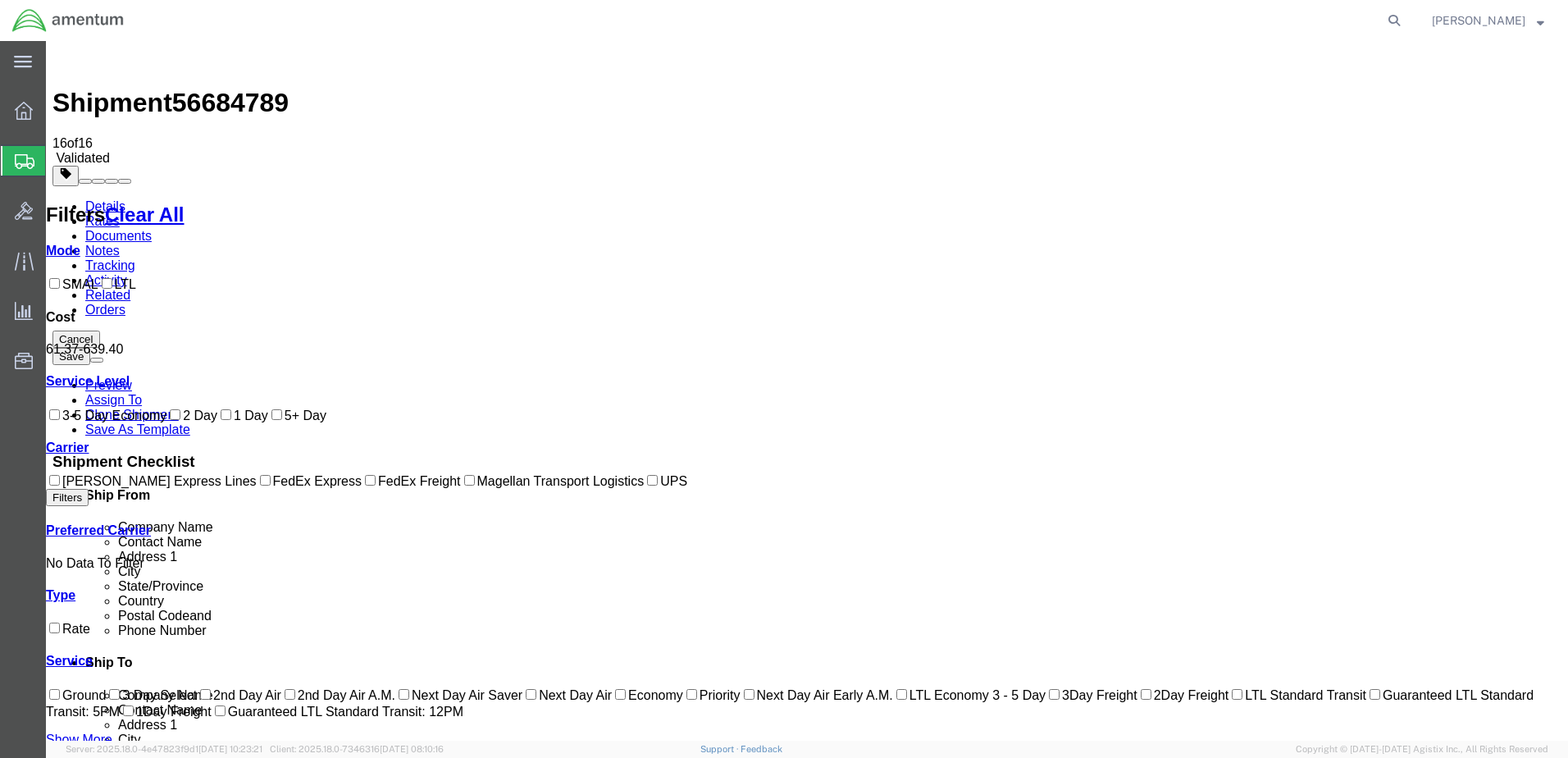
checkbox input "true"
